Goal: Task Accomplishment & Management: Complete application form

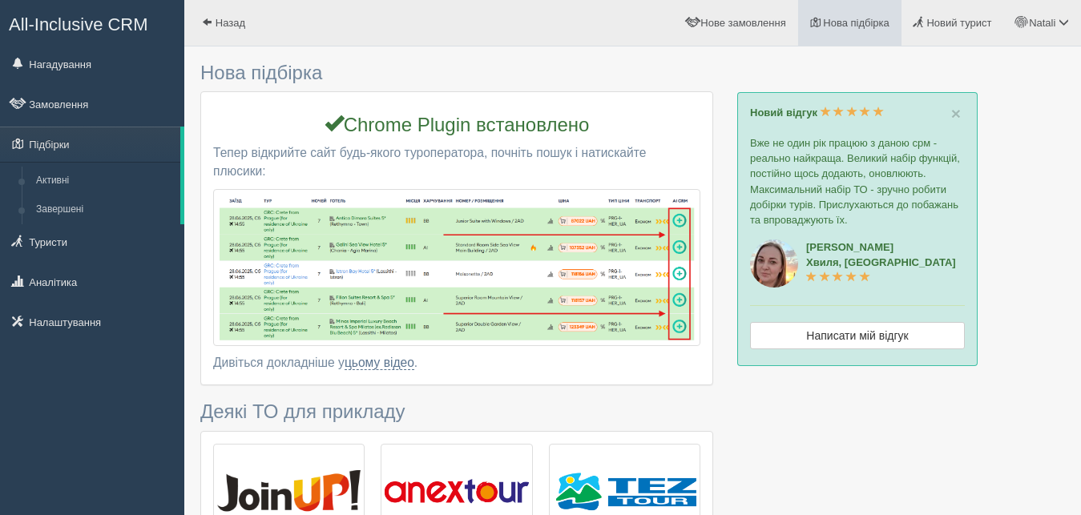
click at [836, 19] on span "Нова підбірка" at bounding box center [856, 23] width 67 height 12
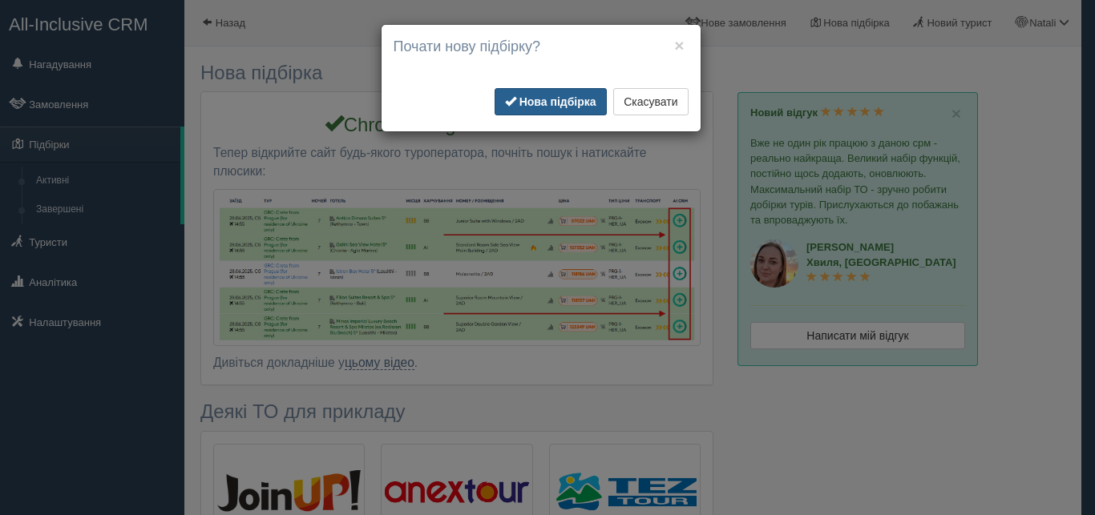
click at [538, 104] on b "Нова підбірка" at bounding box center [557, 101] width 77 height 13
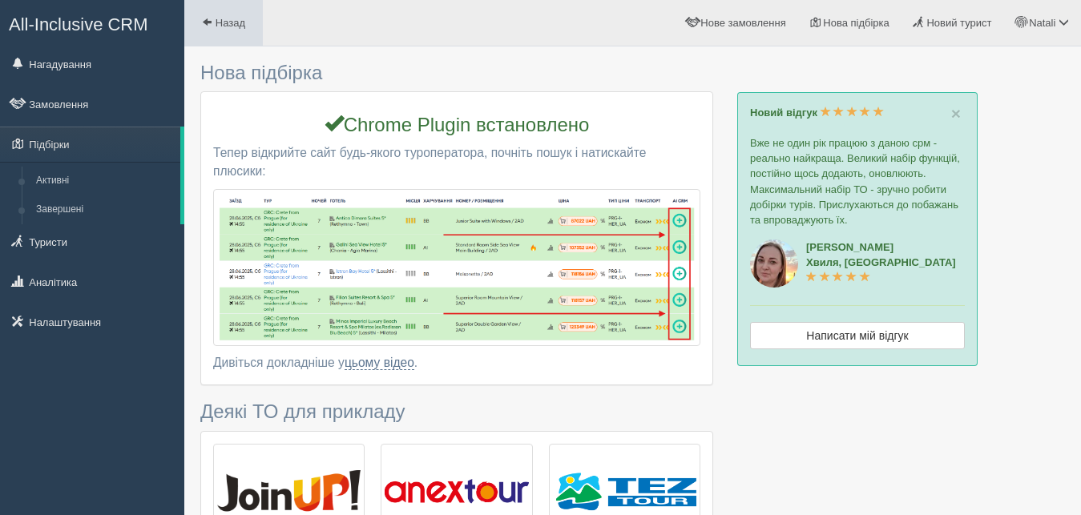
click at [211, 22] on span at bounding box center [207, 22] width 10 height 10
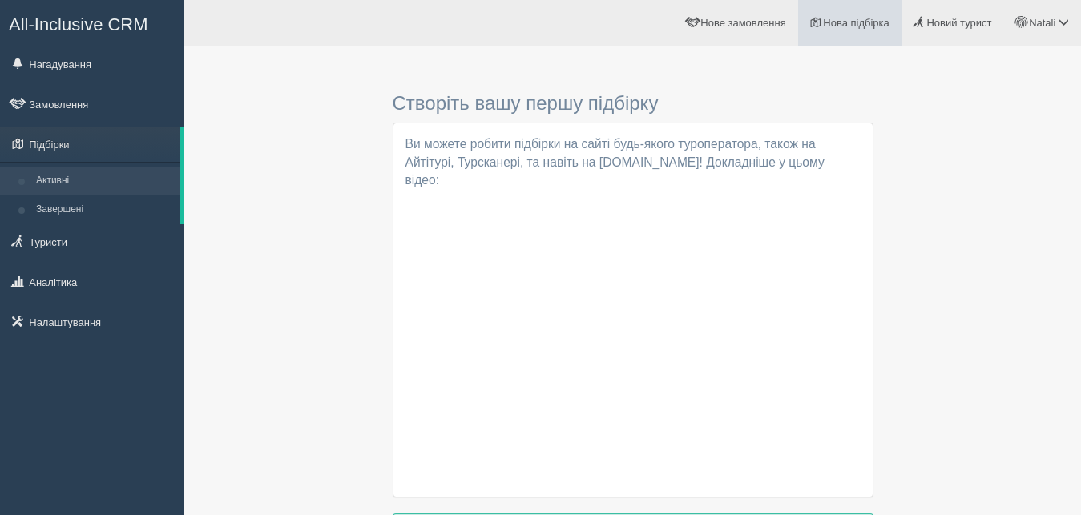
click at [842, 17] on link "Нова підбірка" at bounding box center [849, 23] width 103 height 46
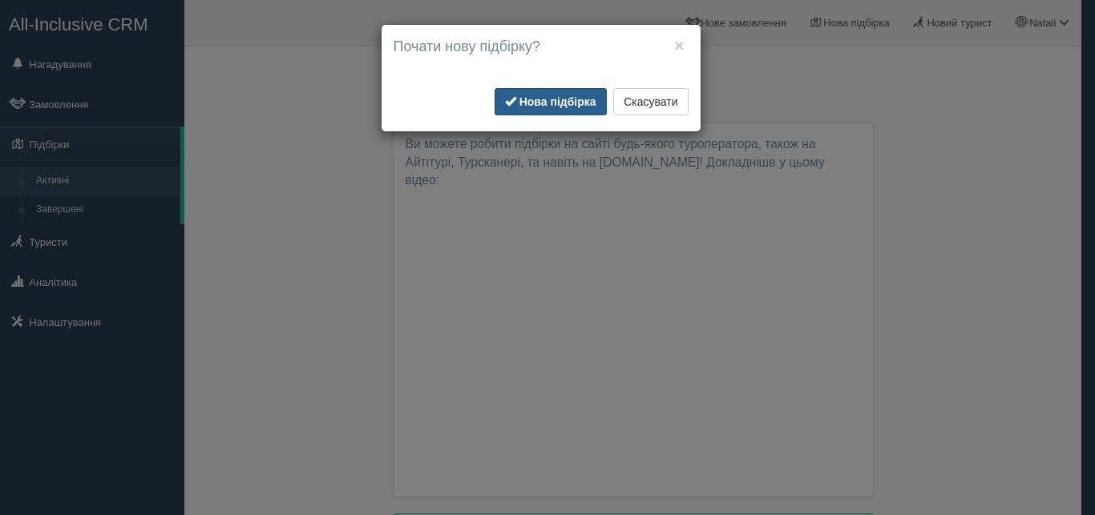
click at [555, 99] on b "Нова підбірка" at bounding box center [557, 101] width 77 height 13
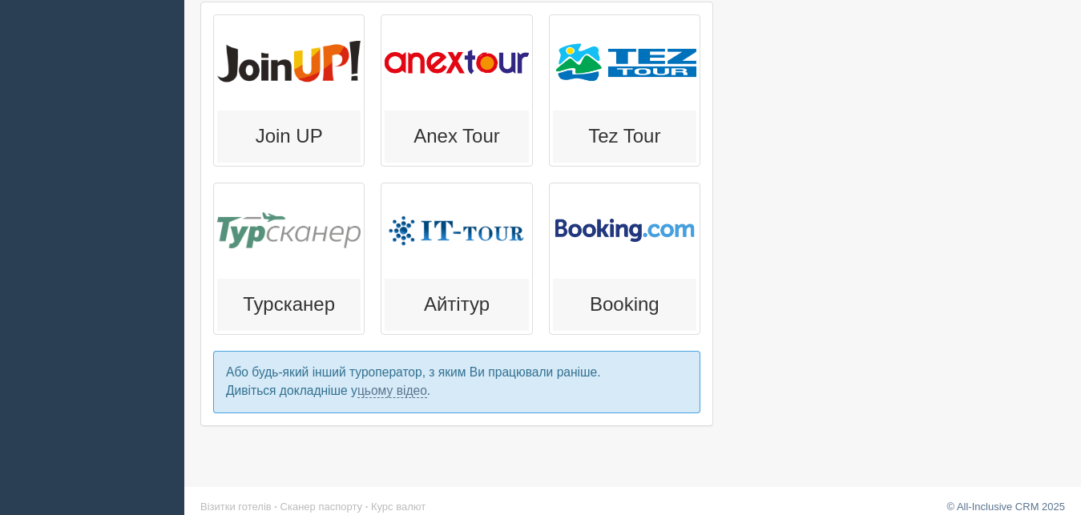
scroll to position [444, 0]
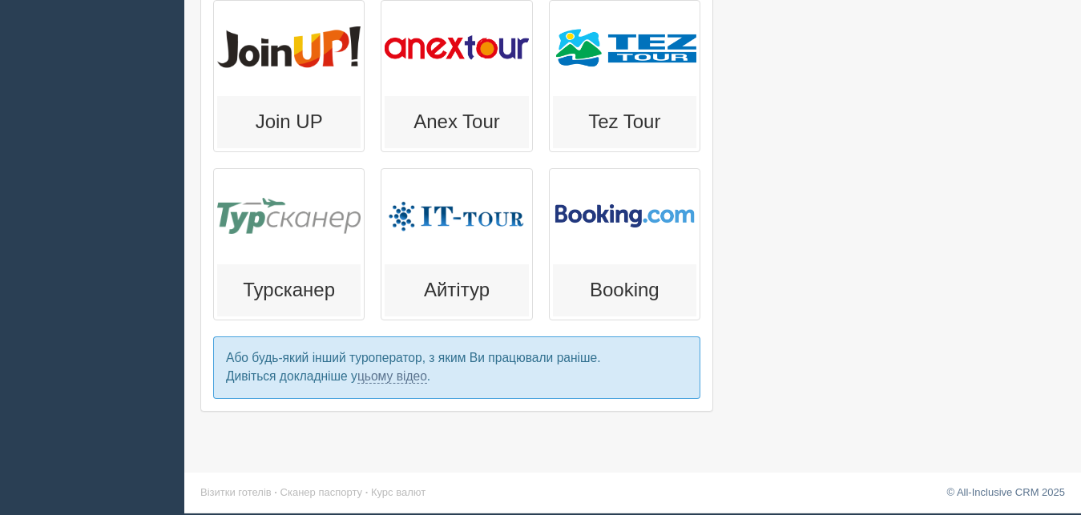
click at [289, 69] on div at bounding box center [288, 48] width 143 height 88
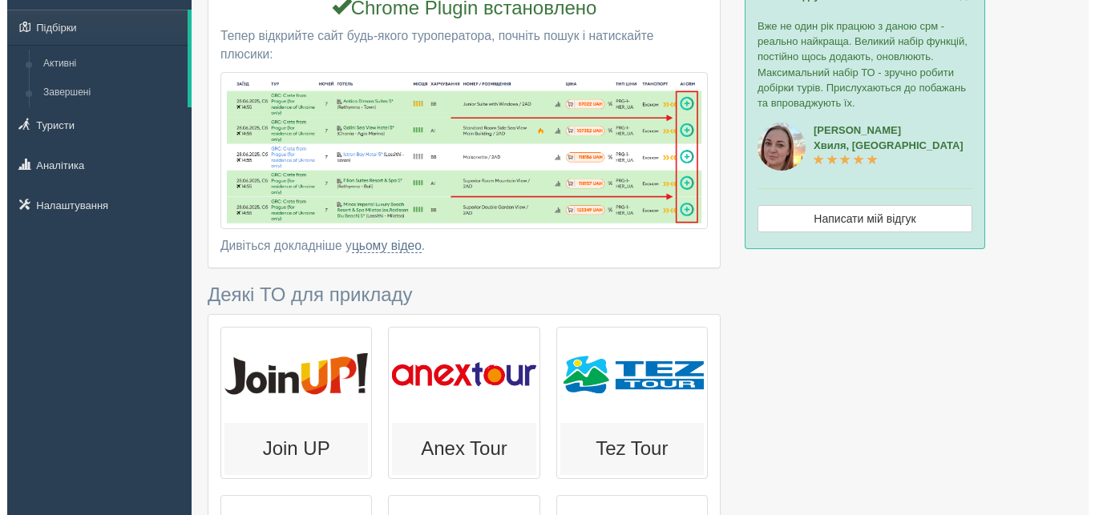
scroll to position [0, 0]
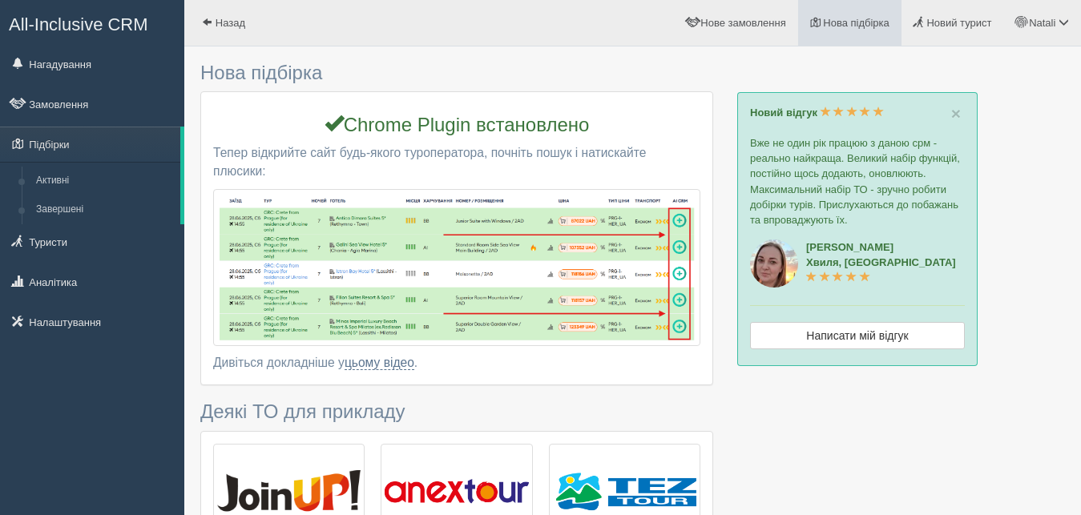
click at [842, 21] on span "Нова підбірка" at bounding box center [856, 23] width 67 height 12
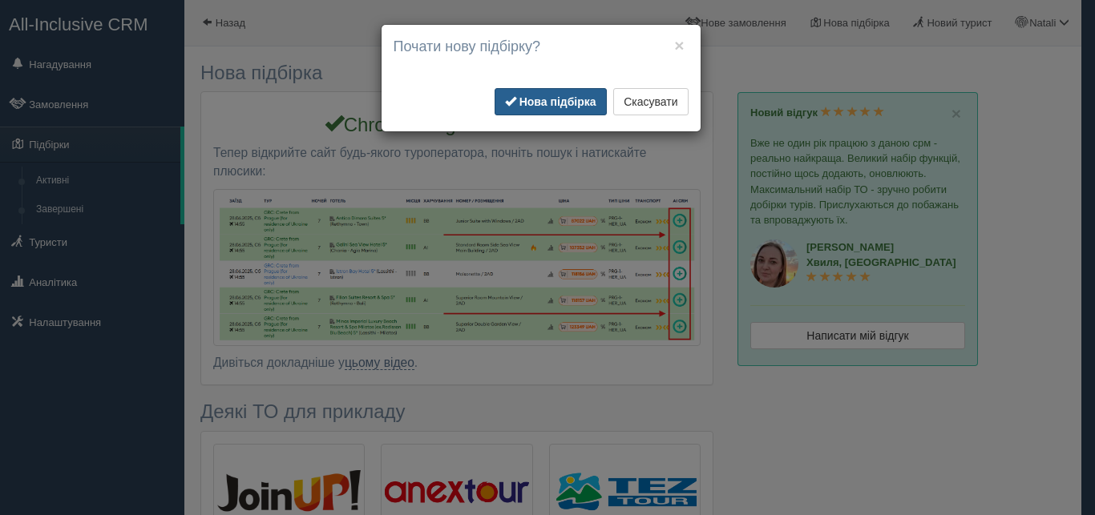
click at [544, 101] on b "Нова підбірка" at bounding box center [557, 101] width 77 height 13
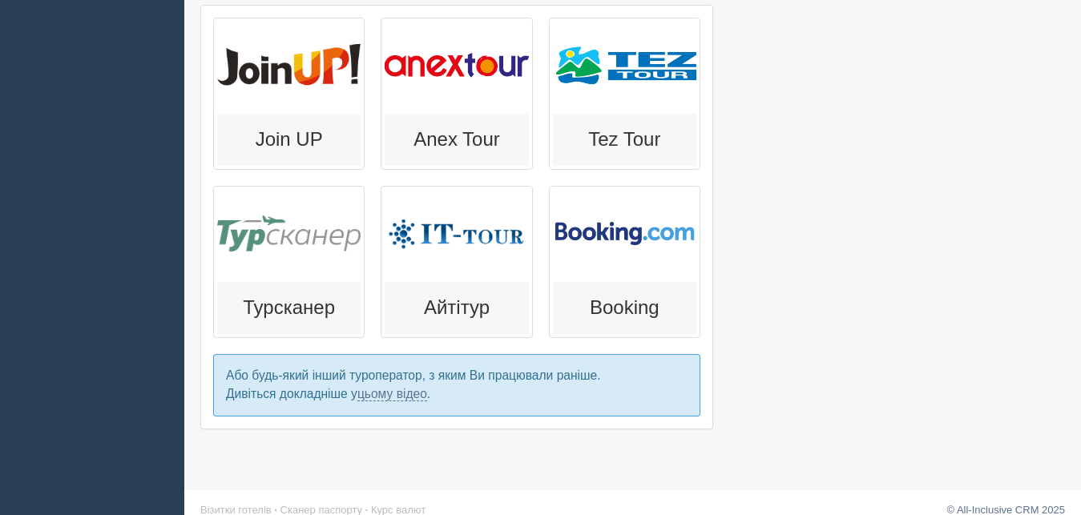
scroll to position [444, 0]
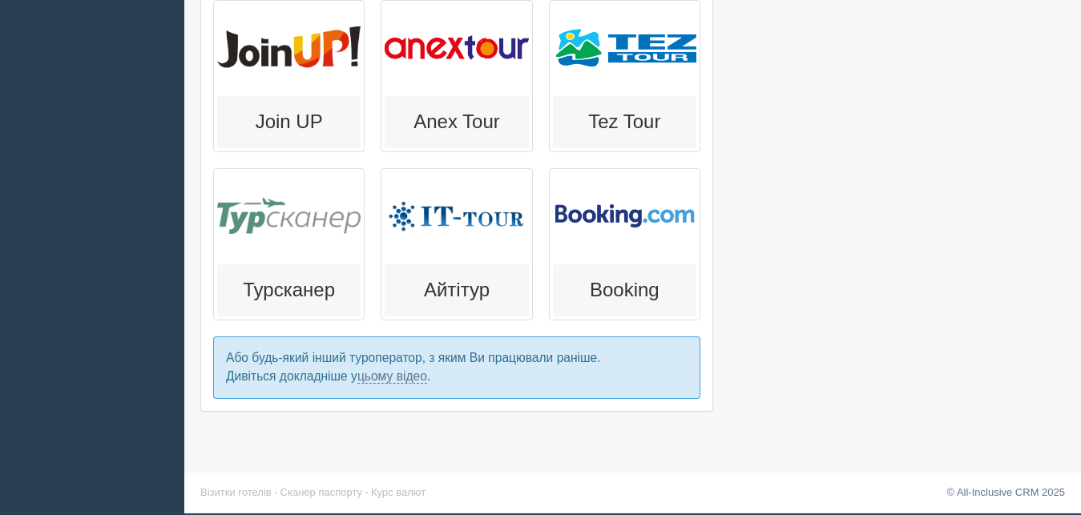
click at [294, 87] on div at bounding box center [288, 48] width 143 height 88
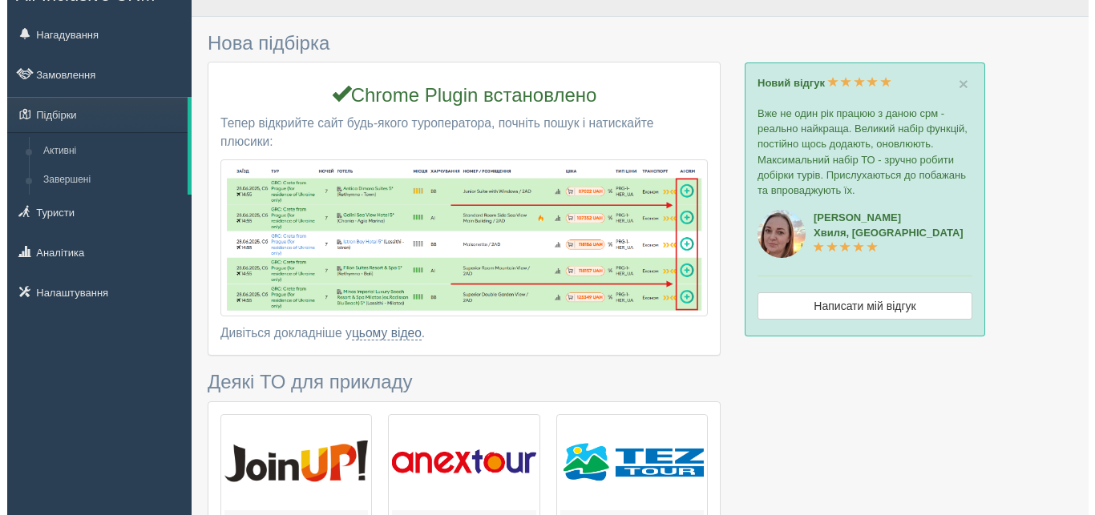
scroll to position [0, 0]
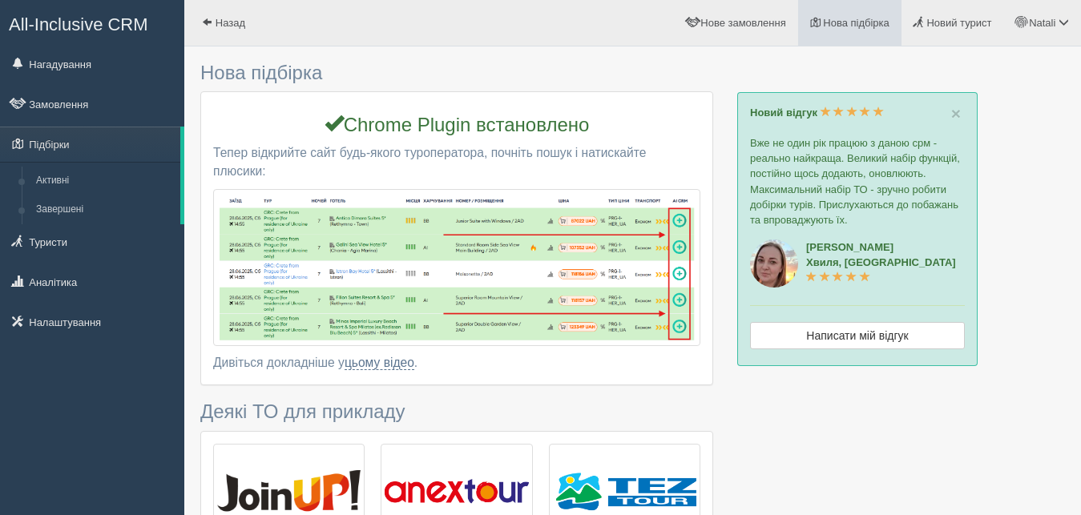
click at [840, 22] on span "Нова підбірка" at bounding box center [856, 23] width 67 height 12
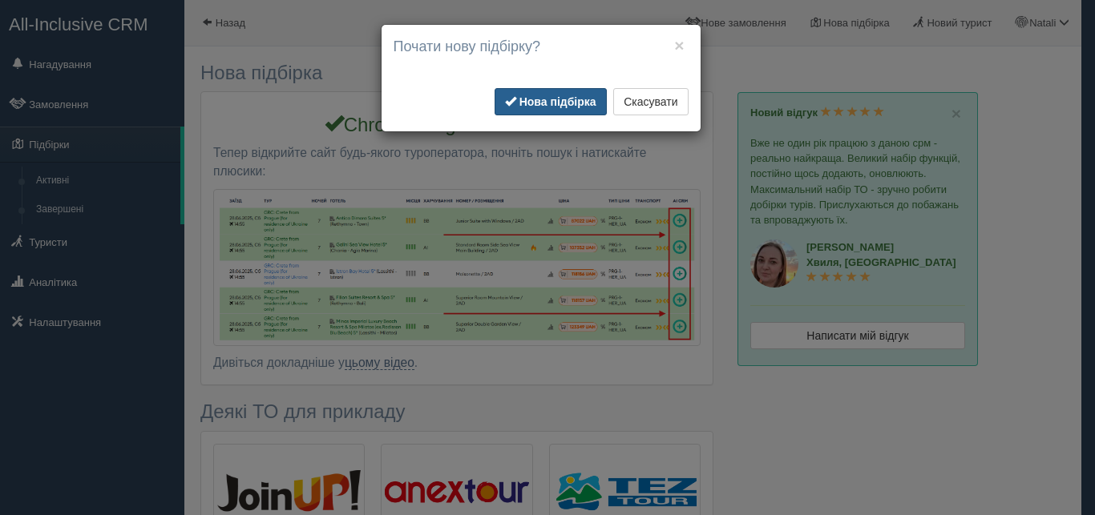
click at [555, 99] on b "Нова підбірка" at bounding box center [557, 101] width 77 height 13
